Goal: Task Accomplishment & Management: Complete application form

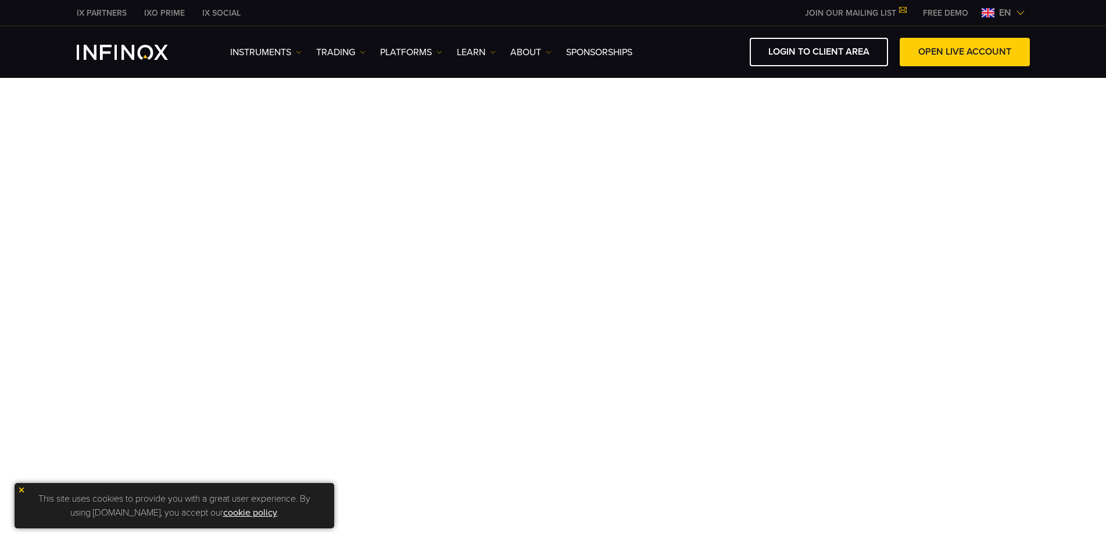
click at [991, 55] on link "OPEN LIVE ACCOUNT" at bounding box center [965, 52] width 130 height 28
